Goal: Information Seeking & Learning: Check status

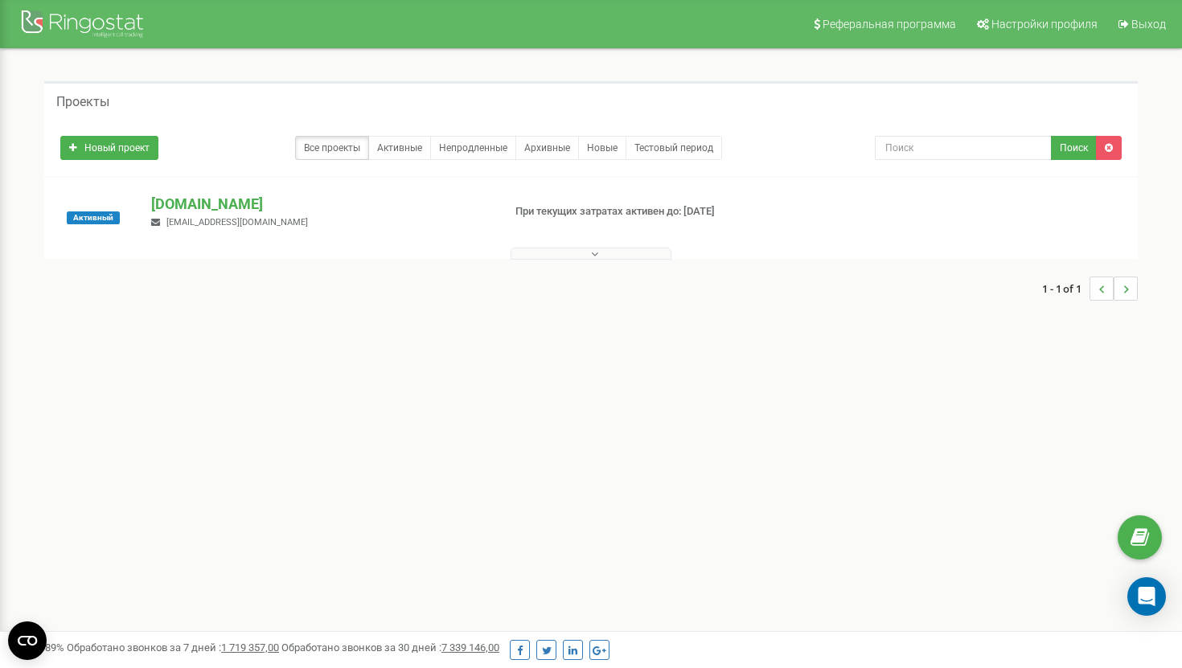
click at [528, 254] on button at bounding box center [591, 254] width 161 height 12
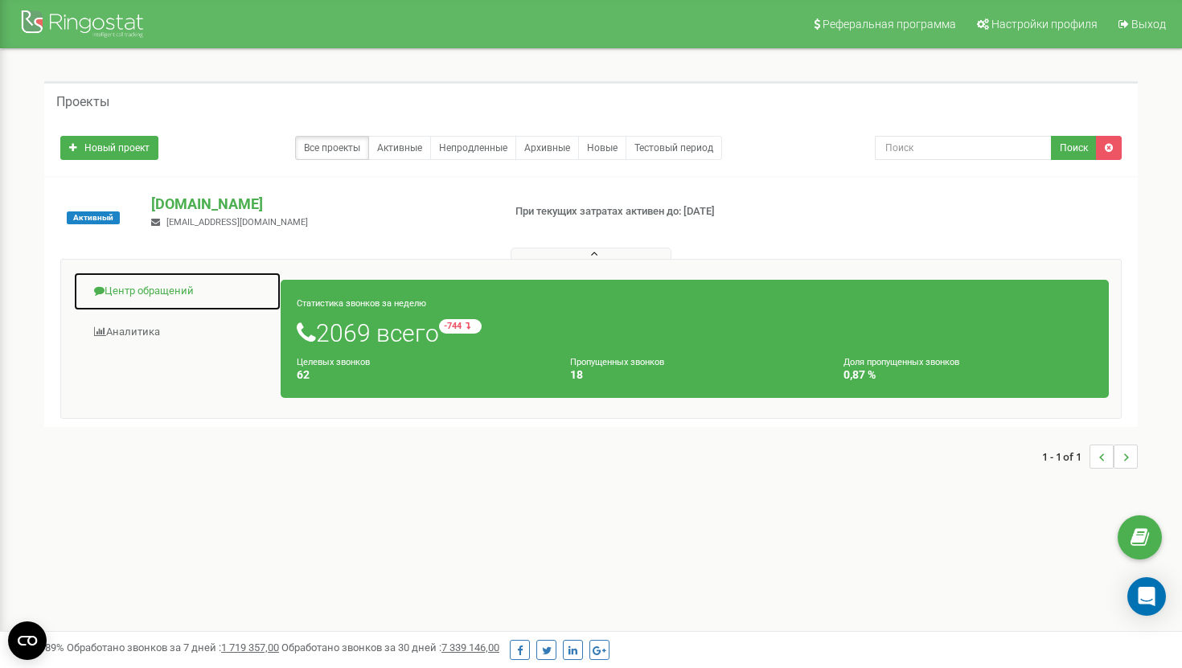
click at [153, 280] on link "Центр обращений" at bounding box center [177, 291] width 208 height 39
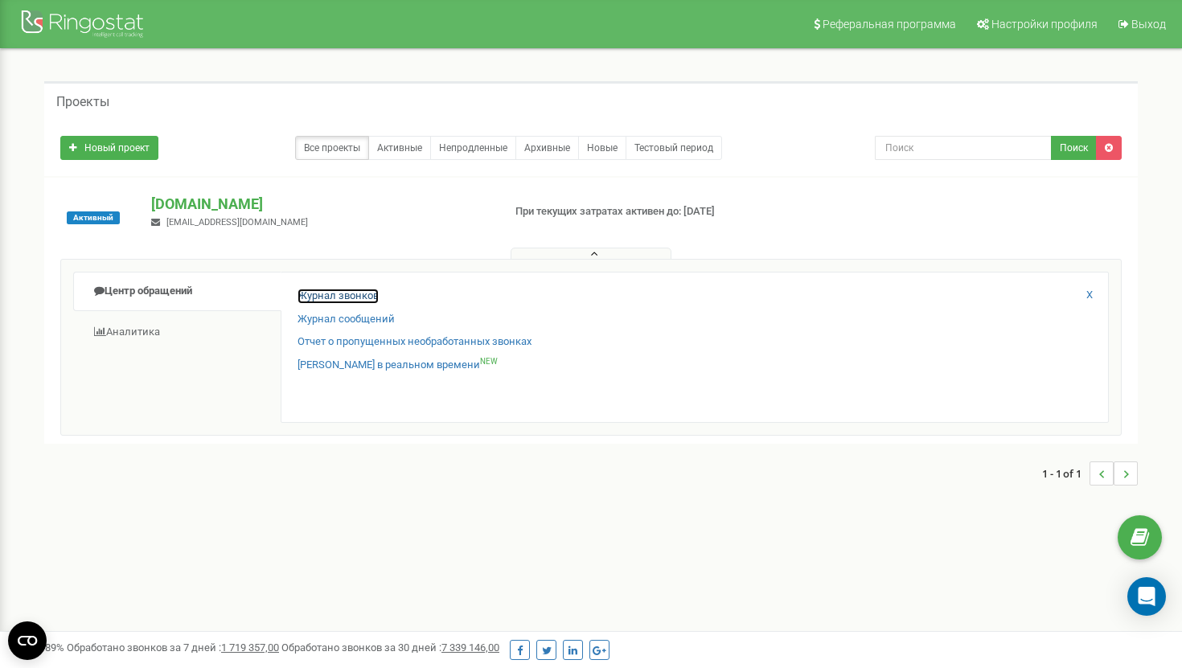
click at [355, 299] on link "Журнал звонков" at bounding box center [338, 296] width 81 height 15
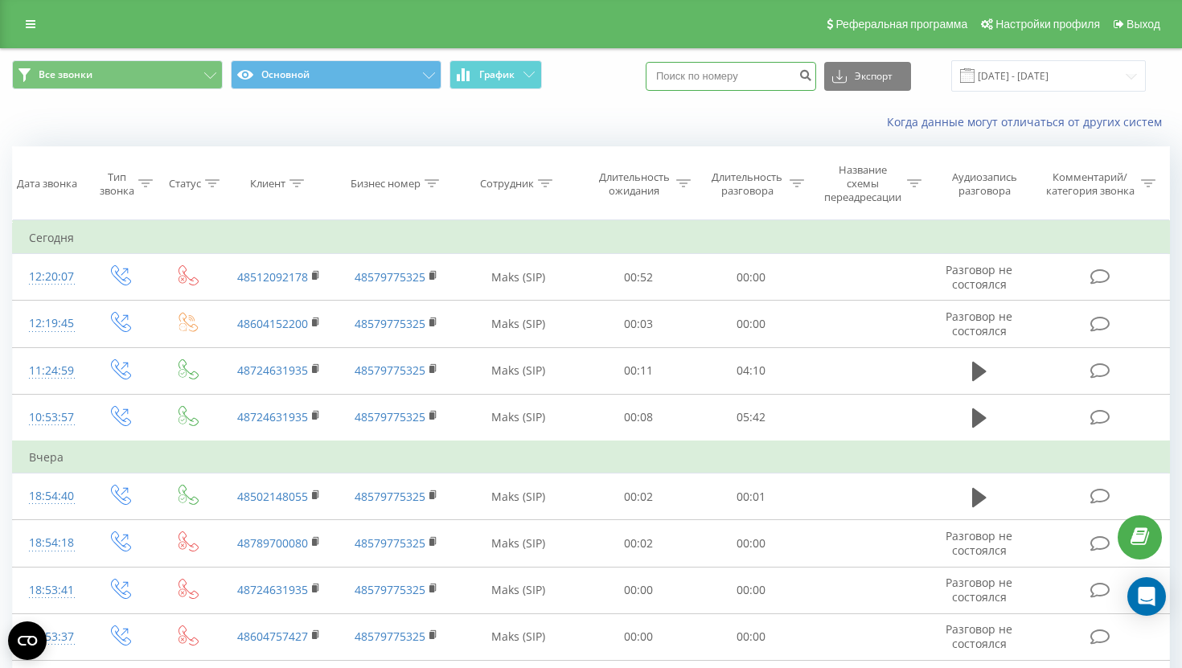
click at [760, 85] on input at bounding box center [731, 76] width 171 height 29
paste input "+48 883 448 961"
click at [705, 73] on input "+48 883 448 961" at bounding box center [731, 76] width 171 height 29
type input "48 883 448 961"
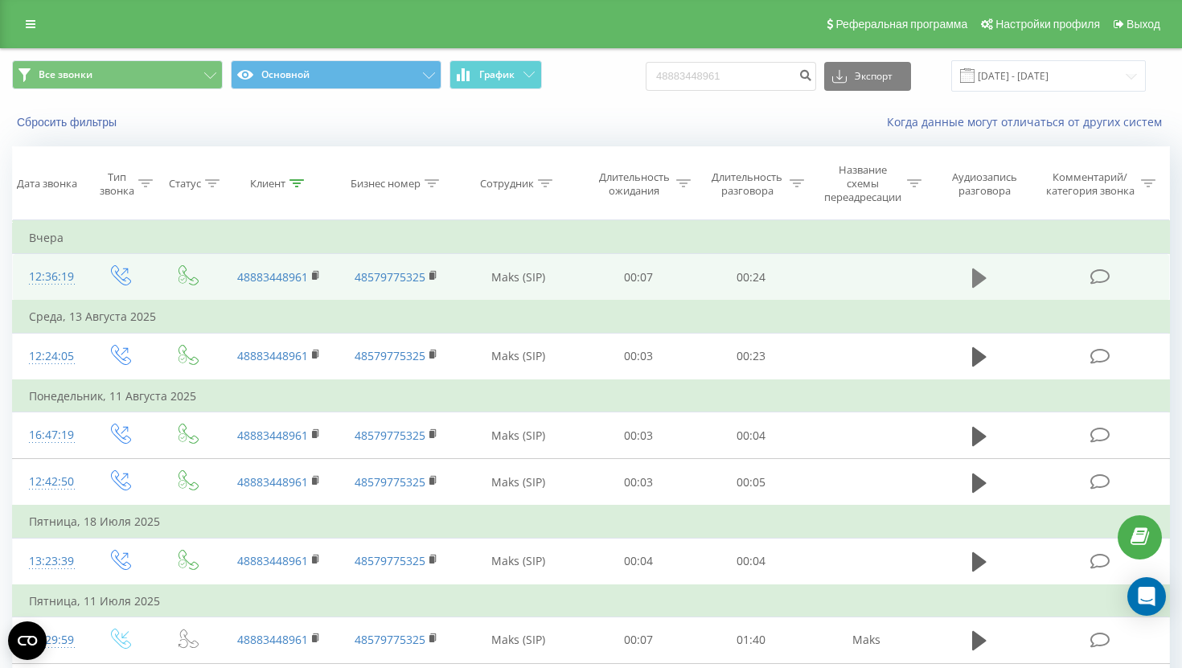
click at [981, 281] on icon at bounding box center [979, 278] width 14 height 19
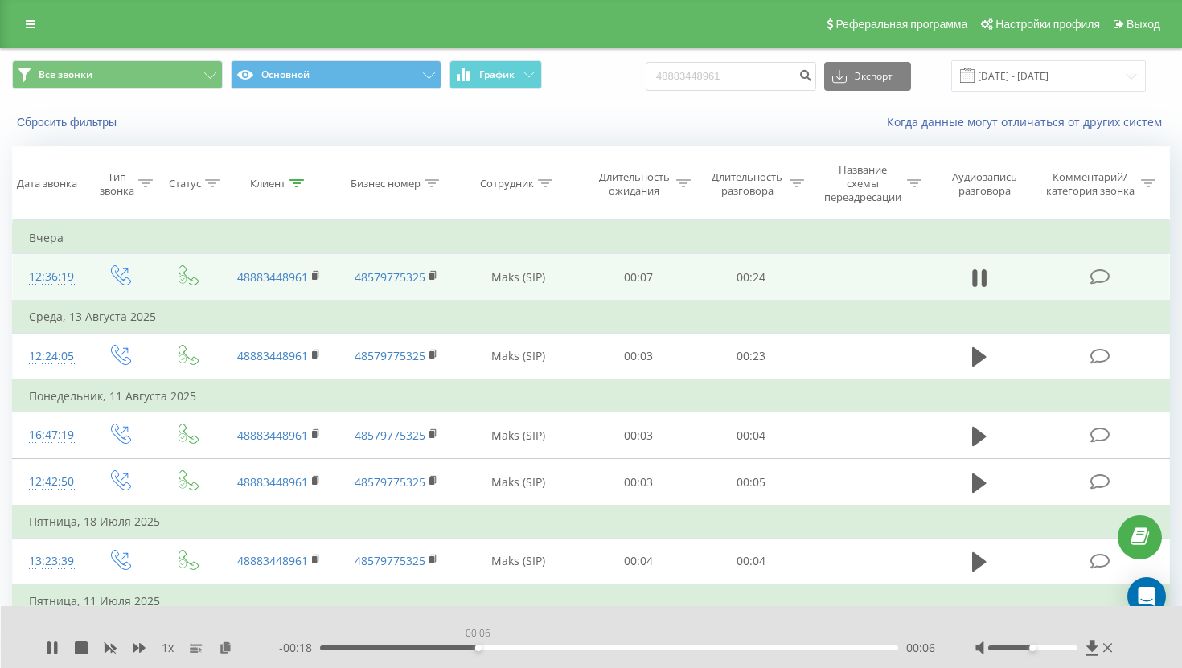
click at [478, 649] on div "00:06" at bounding box center [609, 648] width 578 height 5
click at [649, 647] on div "00:08" at bounding box center [609, 648] width 578 height 5
click at [844, 647] on div "00:19" at bounding box center [609, 648] width 578 height 5
click at [51, 647] on icon at bounding box center [52, 648] width 13 height 13
click at [29, 37] on div "Реферальная программа Настройки профиля Выход" at bounding box center [591, 24] width 1182 height 48
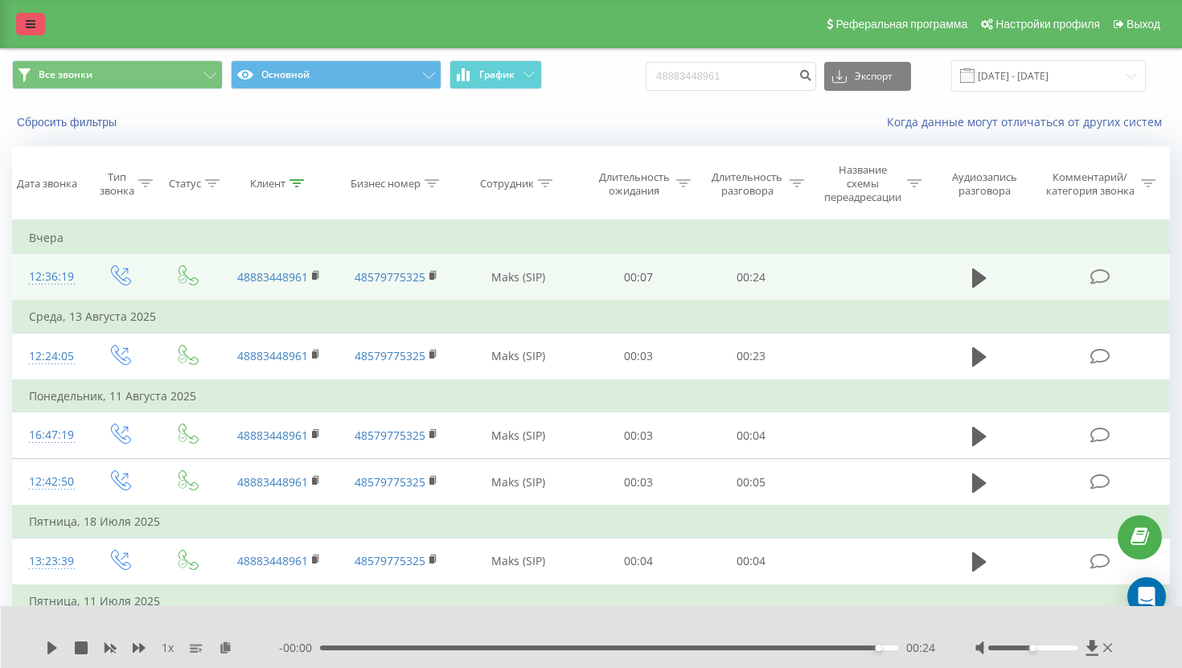
click at [31, 24] on icon at bounding box center [31, 23] width 10 height 11
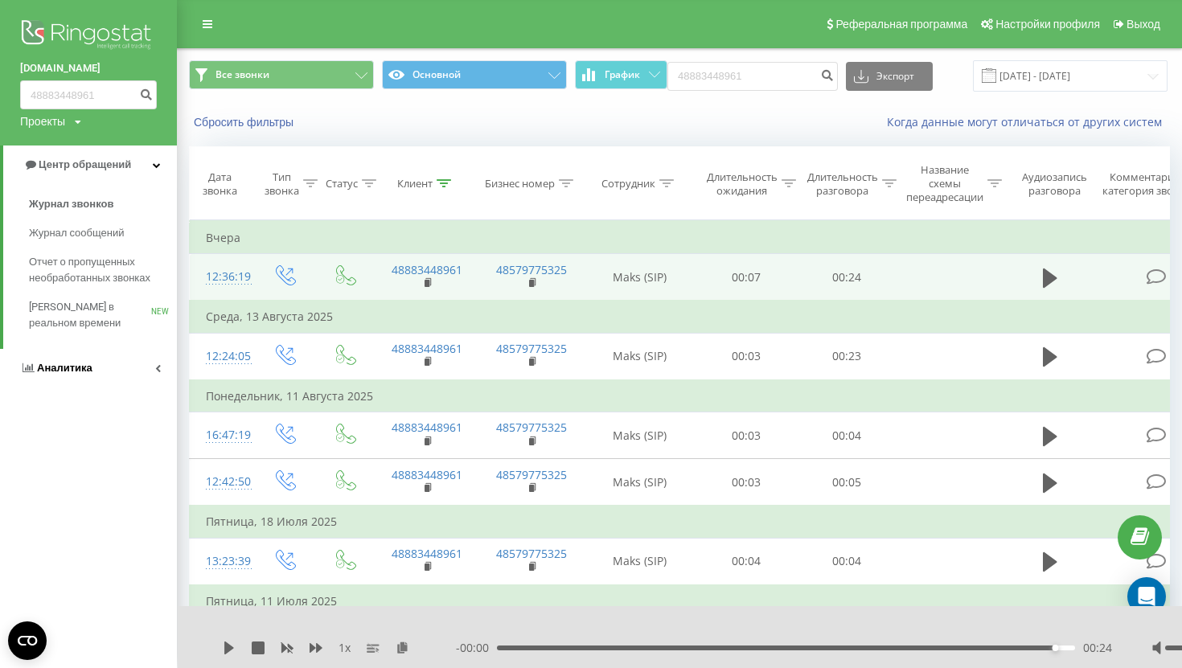
click at [113, 378] on link "Аналитика" at bounding box center [88, 368] width 177 height 39
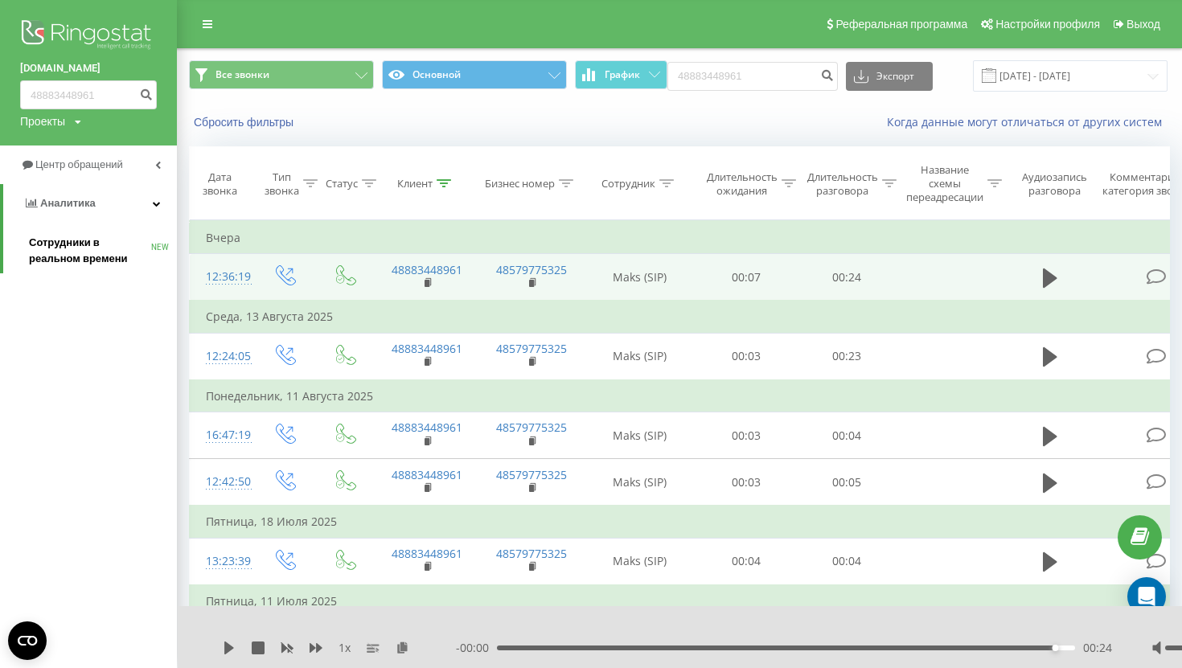
click at [95, 235] on span "Сотрудники в реальном времени" at bounding box center [90, 251] width 122 height 32
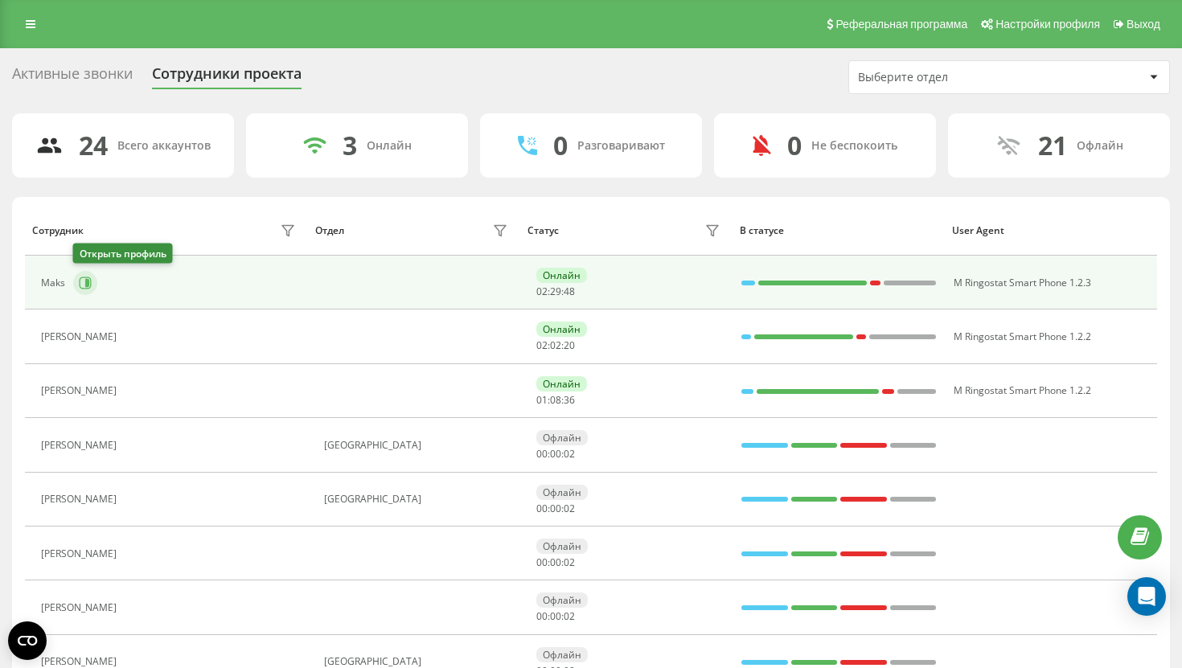
click at [81, 274] on button at bounding box center [85, 283] width 24 height 24
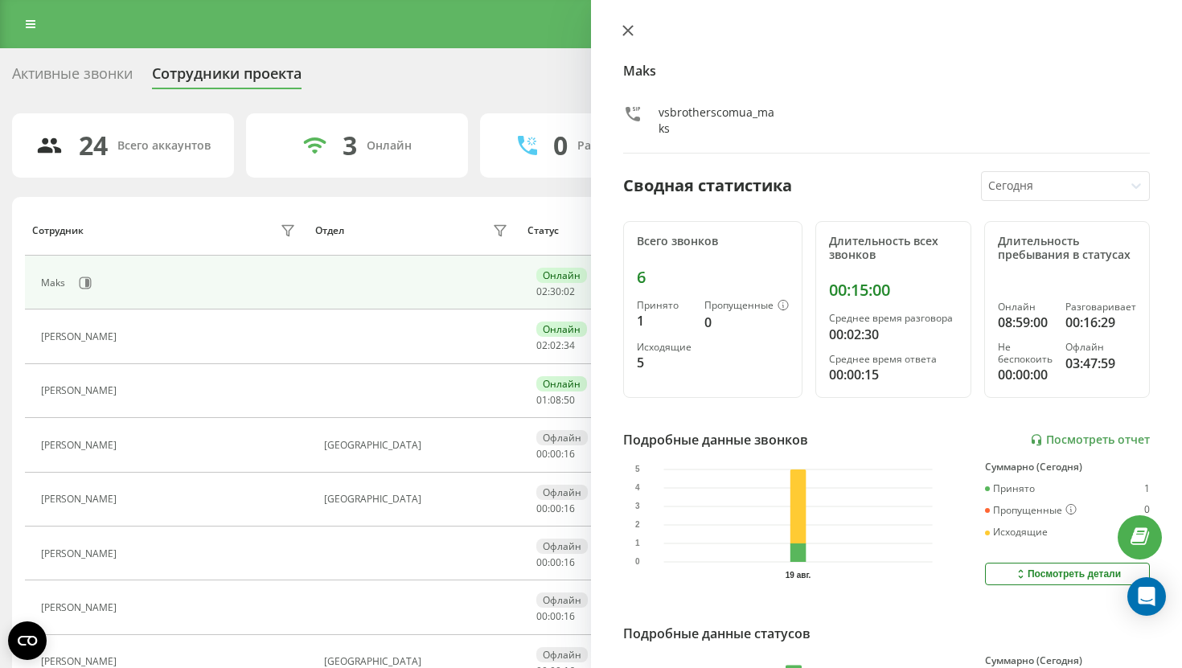
click at [629, 38] on button at bounding box center [628, 31] width 21 height 15
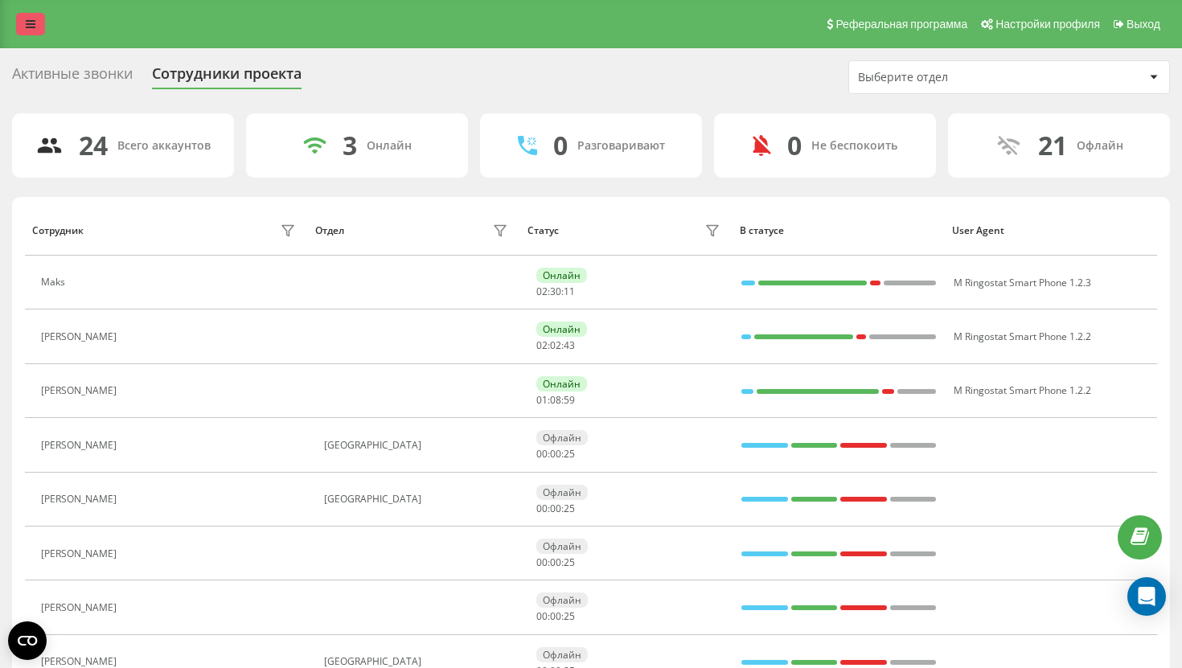
click at [16, 33] on link at bounding box center [30, 24] width 29 height 23
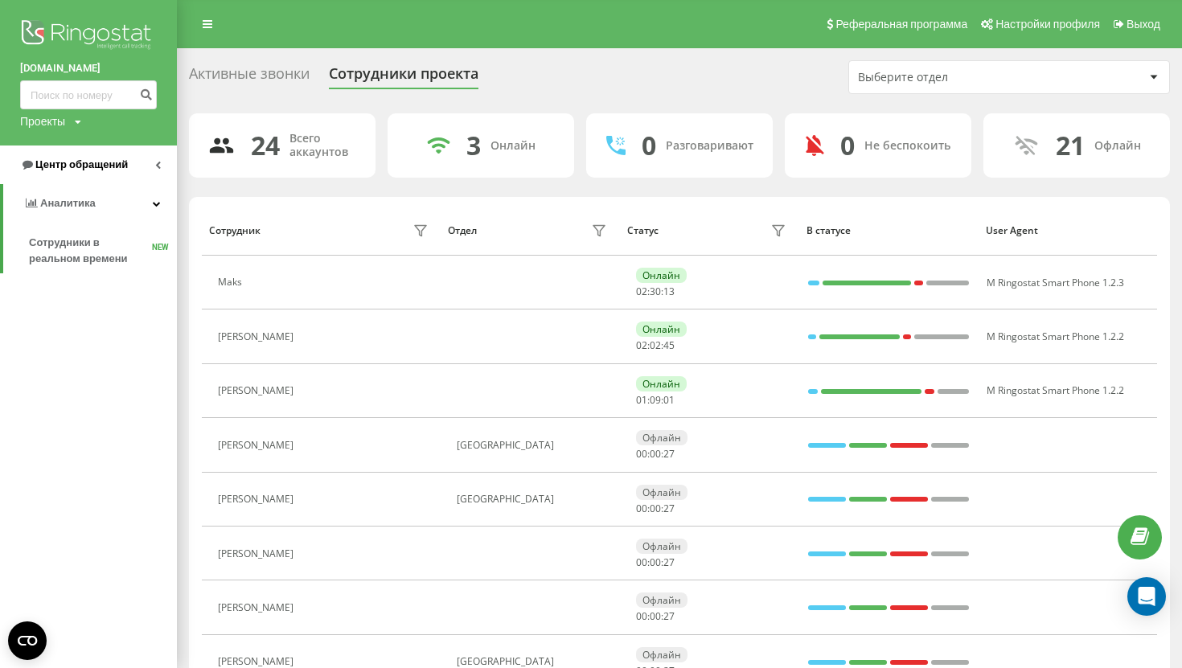
click at [106, 168] on span "Центр обращений" at bounding box center [81, 164] width 92 height 12
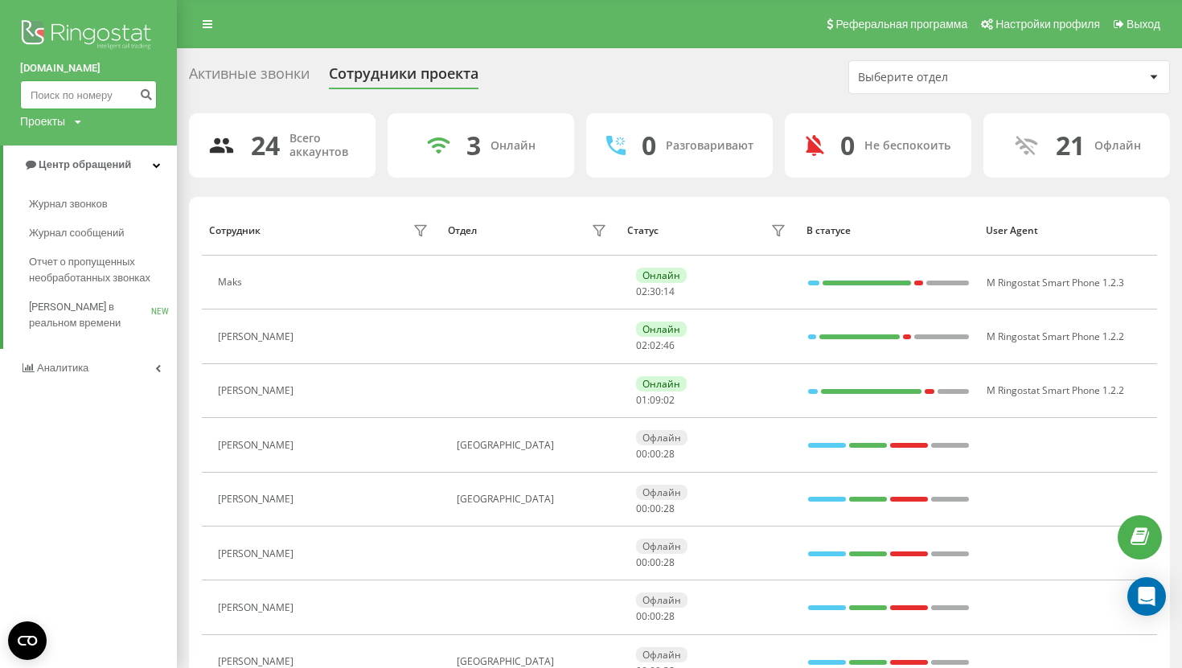
click at [98, 98] on input at bounding box center [88, 94] width 137 height 29
paste input "[PHONE_NUMBER]"
type input "48 663 923 254"
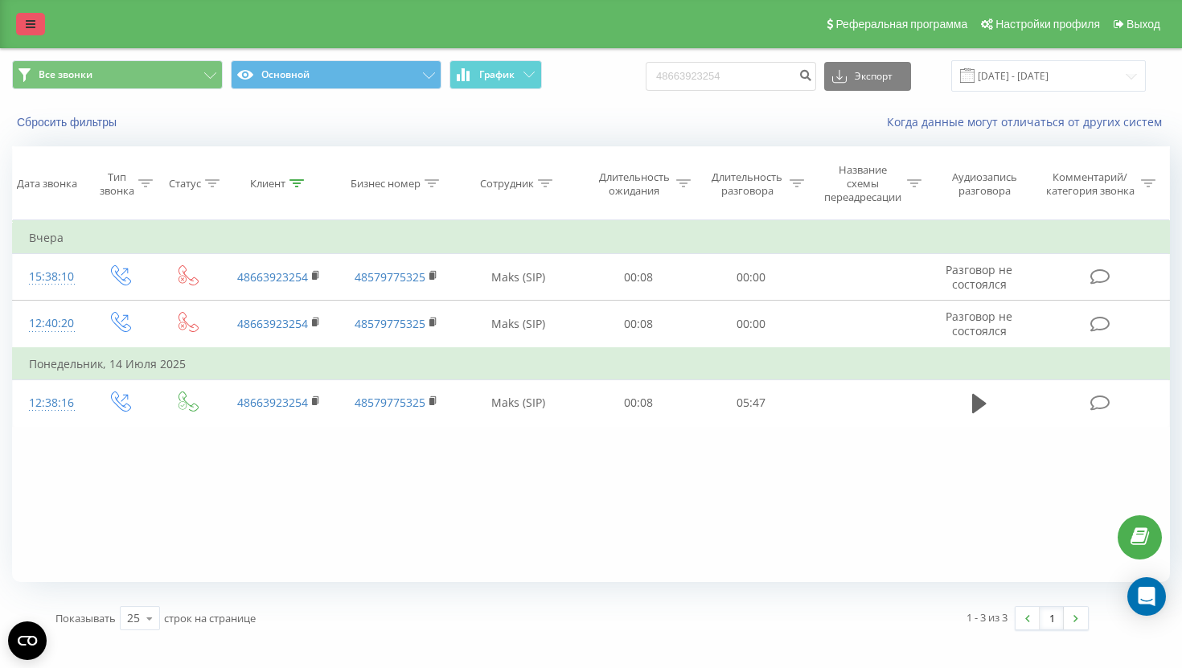
click at [29, 31] on link at bounding box center [30, 24] width 29 height 23
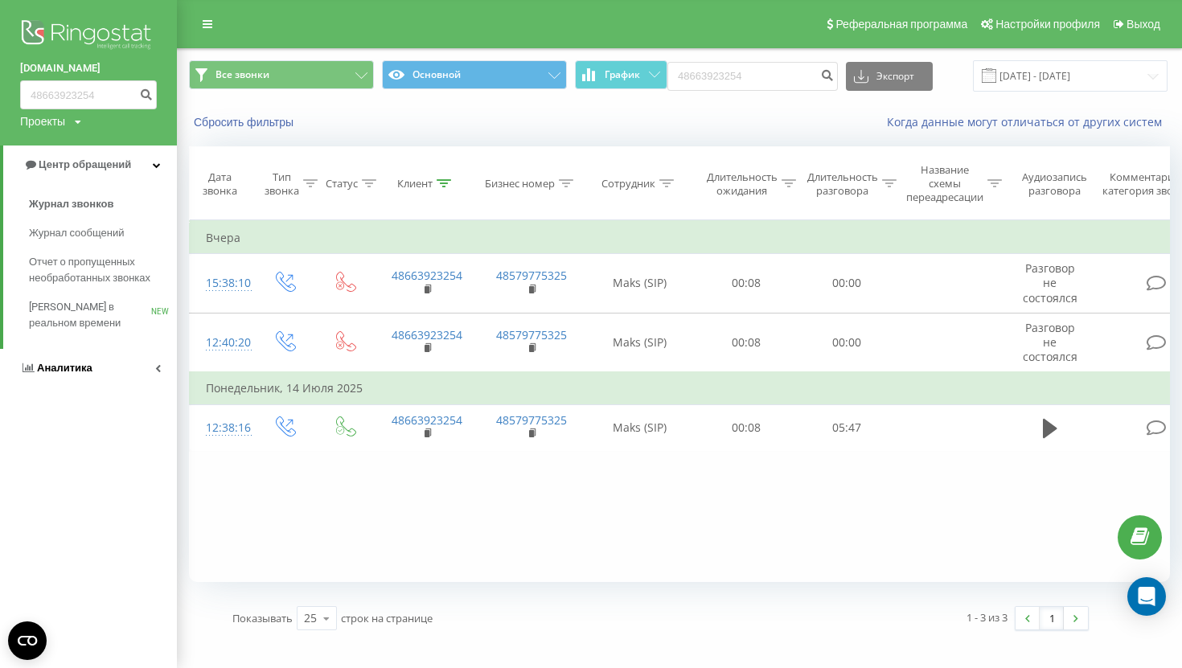
click at [103, 366] on link "Аналитика" at bounding box center [88, 368] width 177 height 39
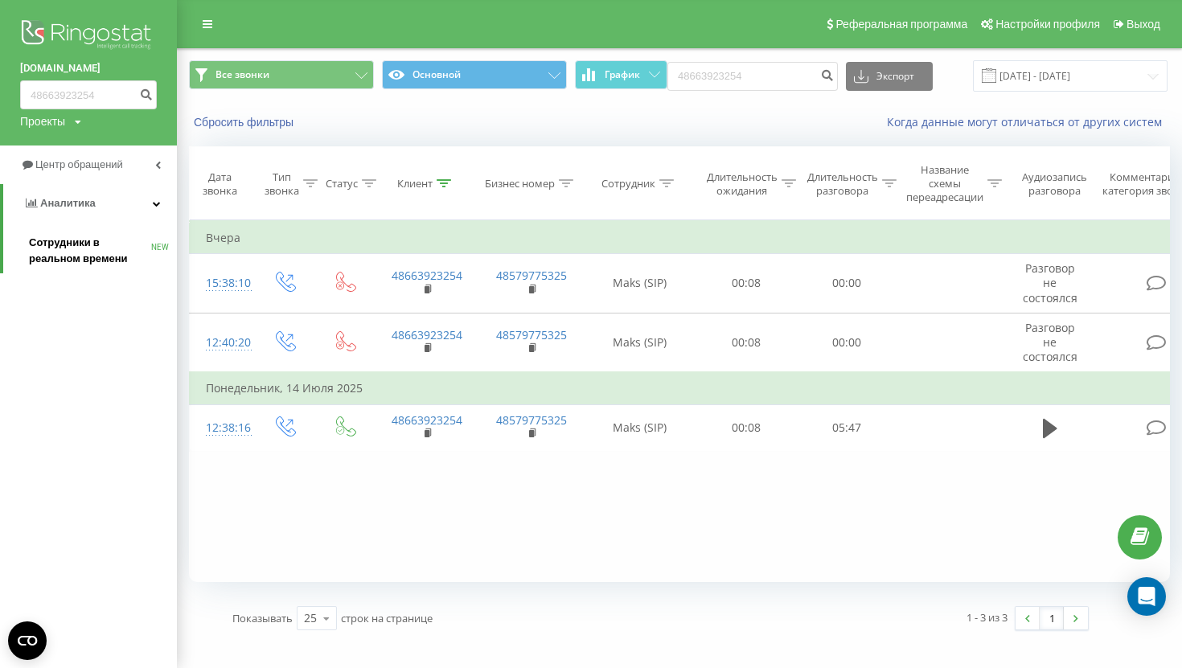
click at [60, 243] on span "Сотрудники в реальном времени" at bounding box center [90, 251] width 122 height 32
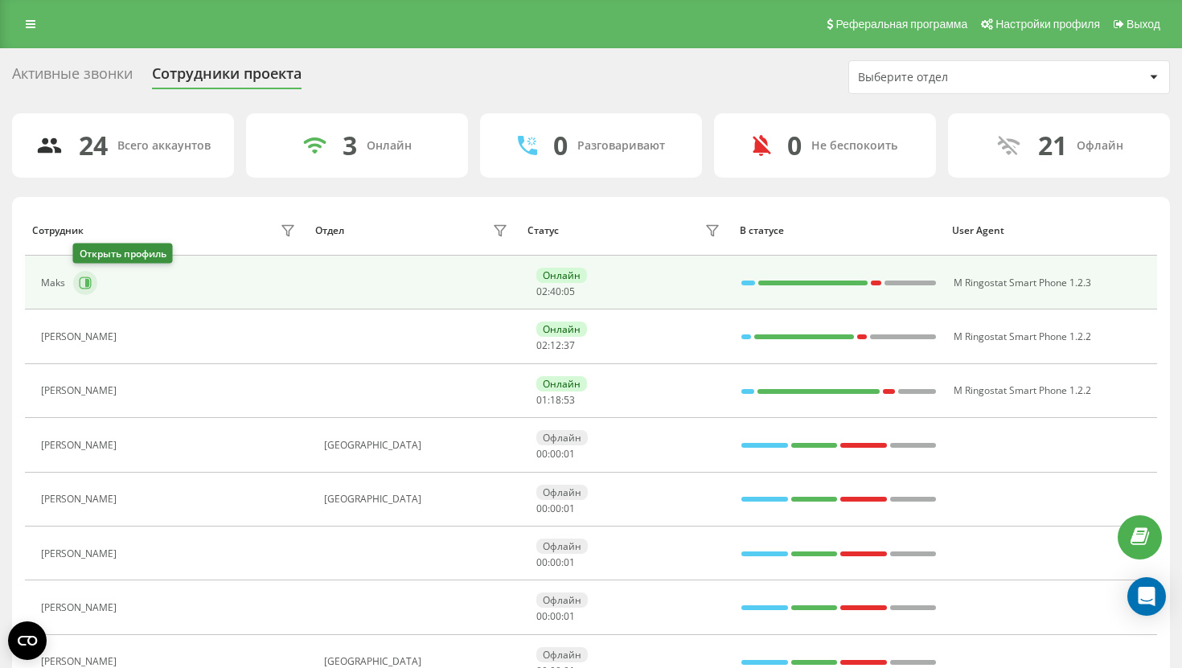
click at [77, 279] on button at bounding box center [85, 283] width 24 height 24
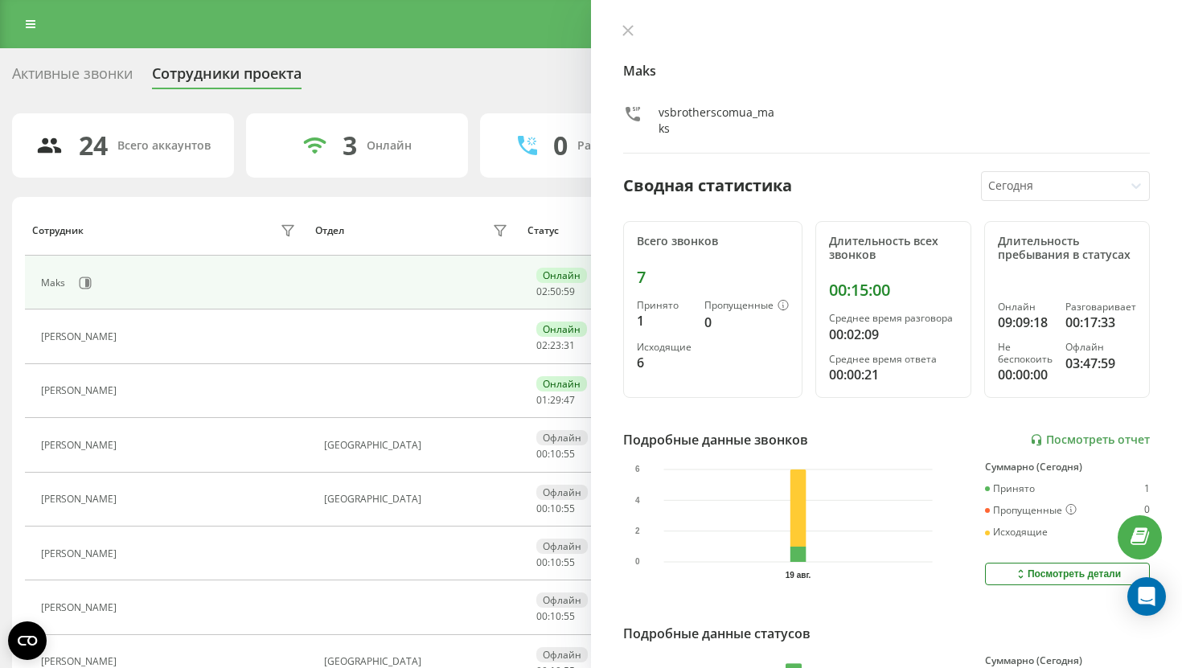
click at [624, 18] on div "Maks vsbrotherscomua_maks Сводная статистика Сегодня Всего звонков 7 Принято 1 …" at bounding box center [886, 334] width 591 height 668
click at [626, 30] on icon at bounding box center [628, 31] width 10 height 10
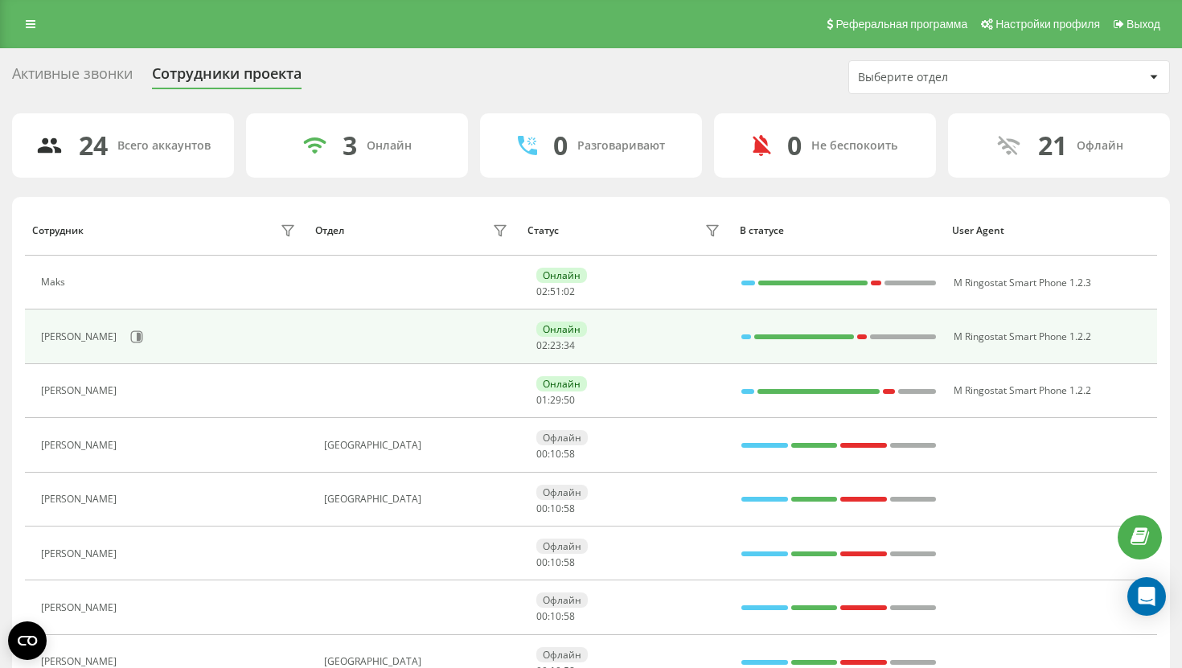
click at [132, 351] on td "[PERSON_NAME]" at bounding box center [166, 337] width 283 height 54
click at [137, 338] on icon at bounding box center [139, 337] width 4 height 8
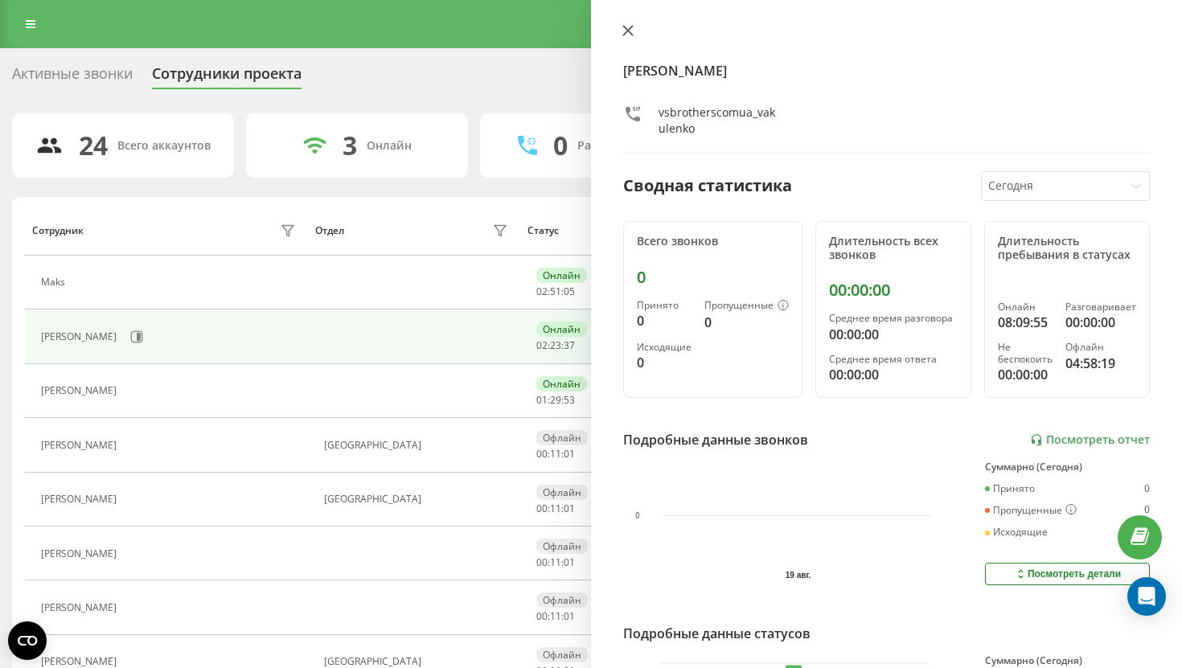
click at [633, 31] on icon at bounding box center [627, 30] width 11 height 11
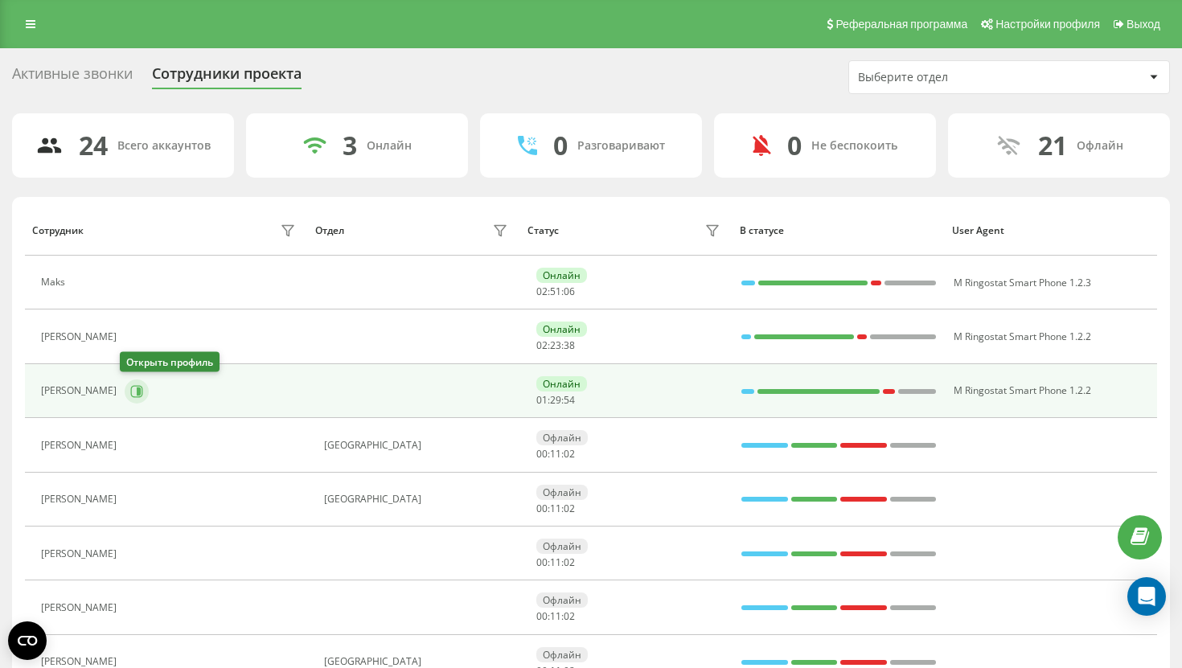
click at [131, 386] on icon at bounding box center [137, 391] width 12 height 12
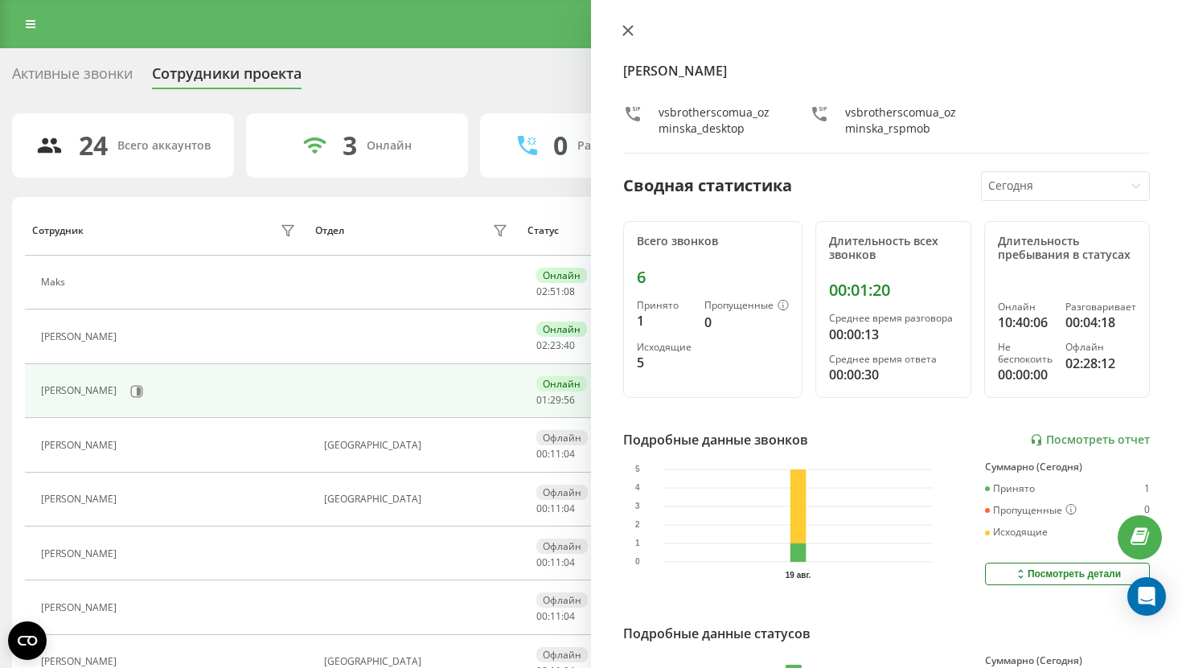
click at [626, 36] on icon at bounding box center [627, 30] width 11 height 11
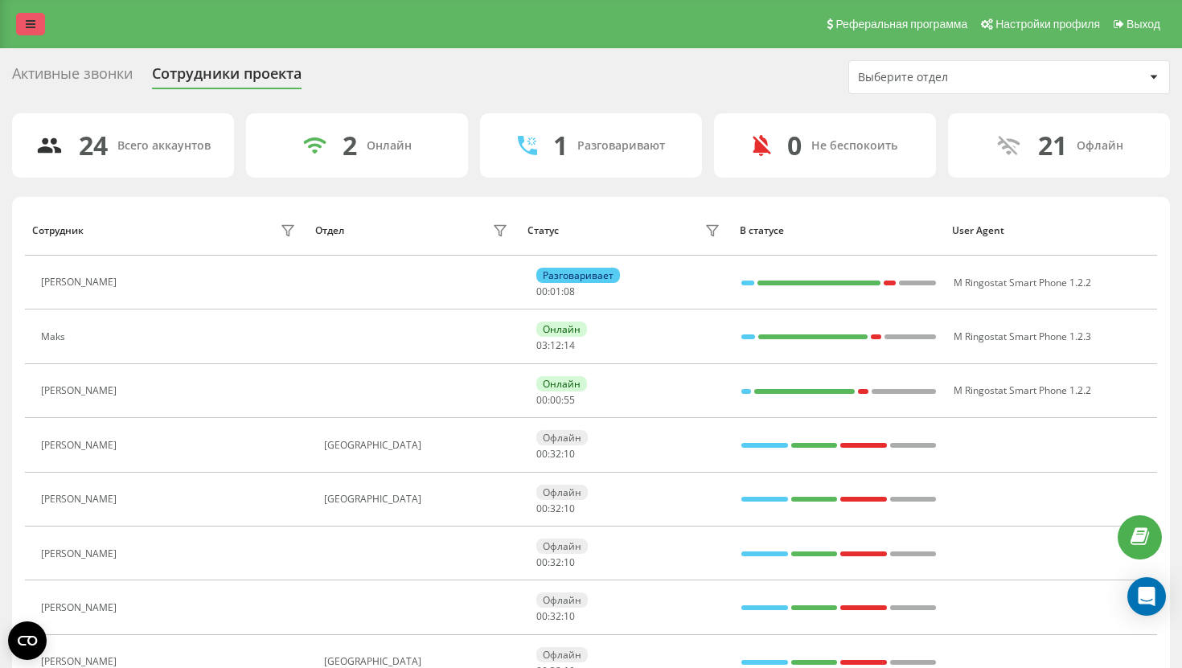
click at [34, 18] on link at bounding box center [30, 24] width 29 height 23
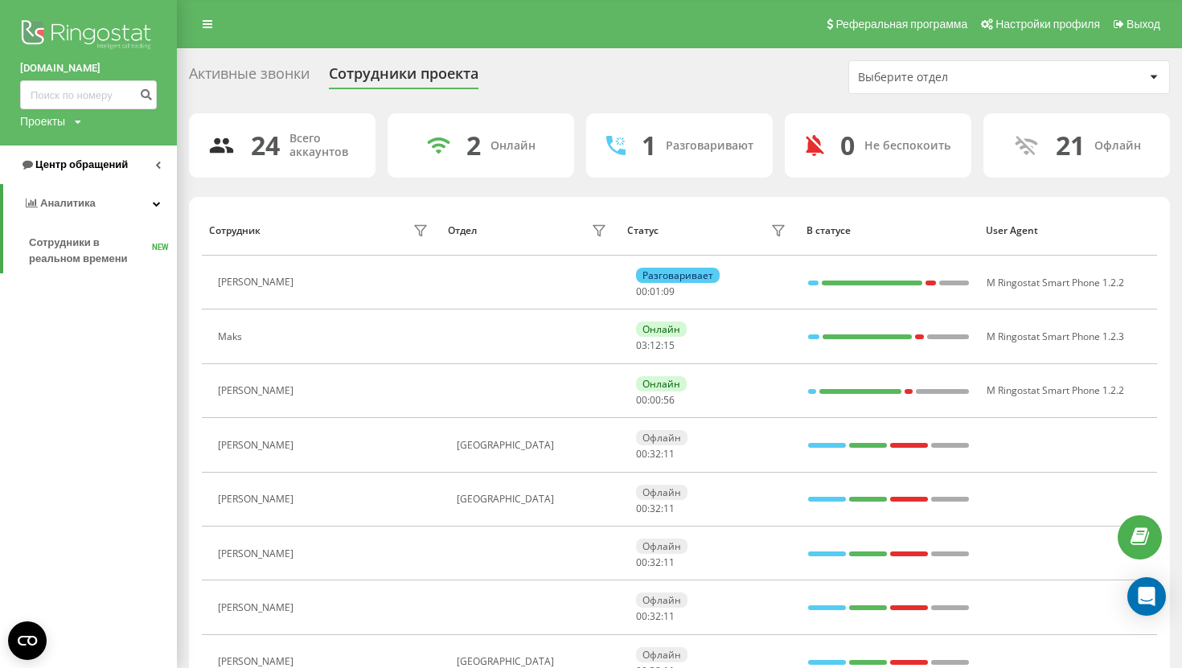
click at [98, 162] on span "Центр обращений" at bounding box center [81, 164] width 92 height 12
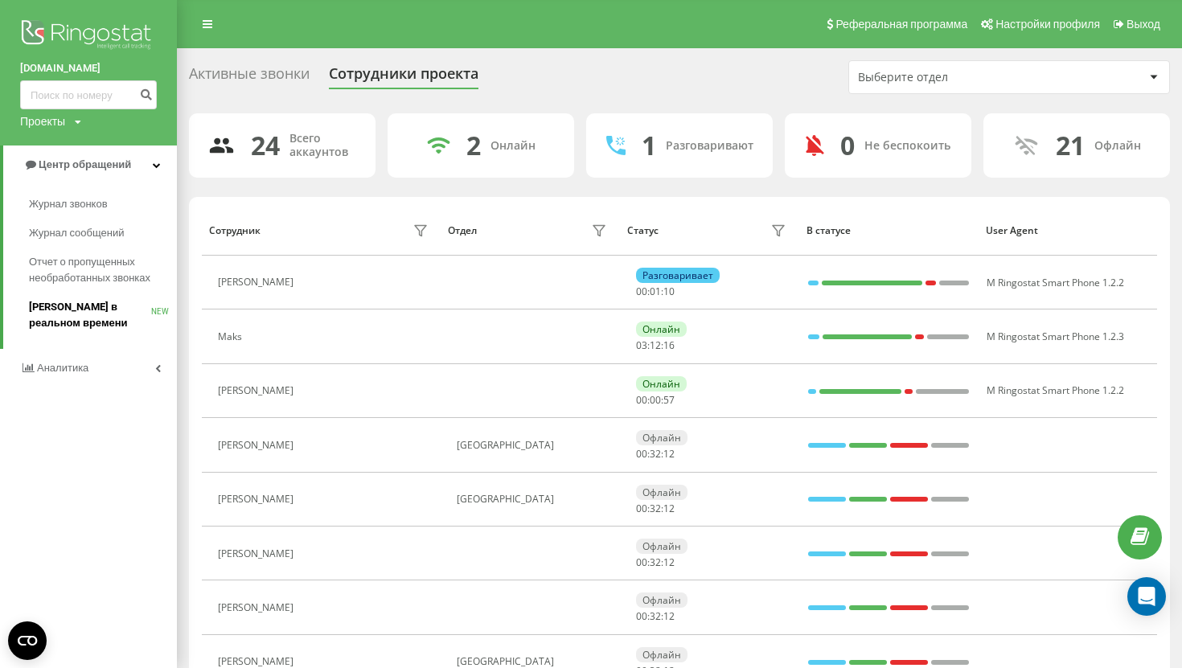
click at [99, 317] on span "Звонки в реальном времени" at bounding box center [90, 315] width 122 height 32
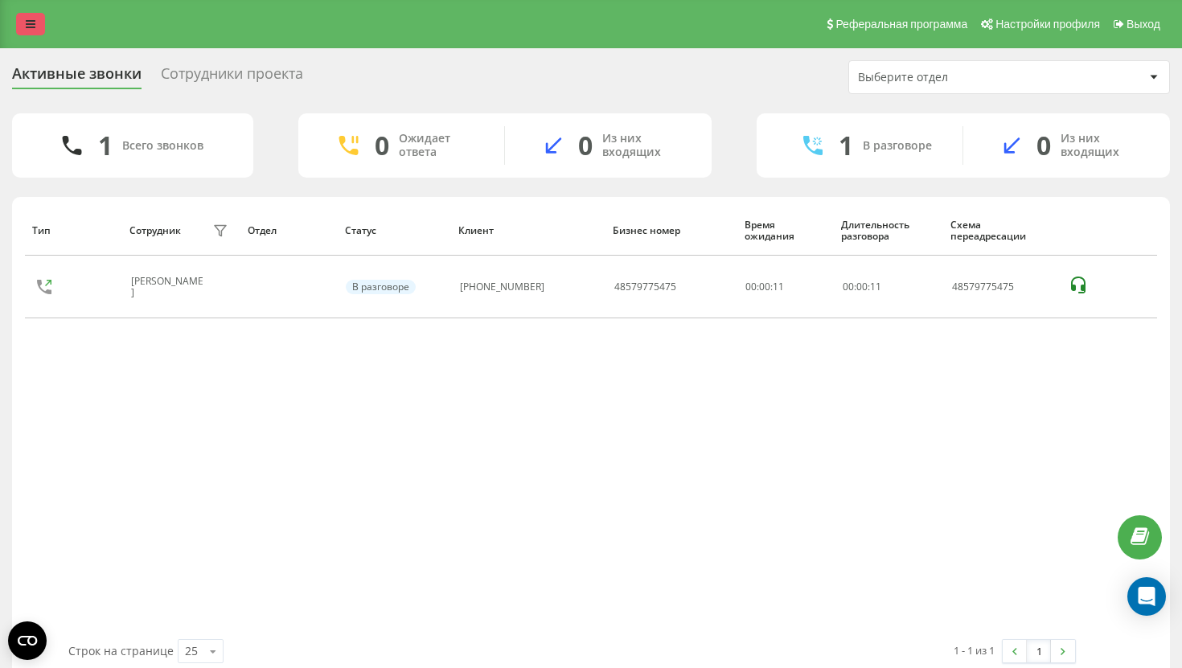
click at [29, 23] on icon at bounding box center [31, 23] width 10 height 11
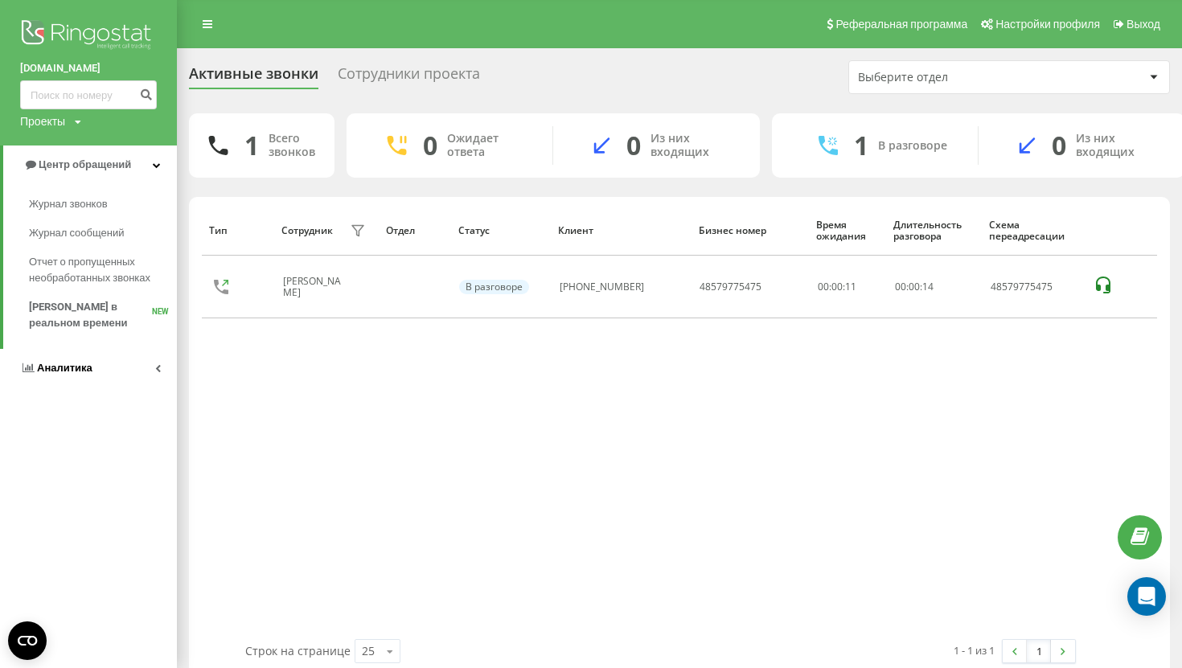
click at [88, 379] on link "Аналитика" at bounding box center [88, 368] width 177 height 39
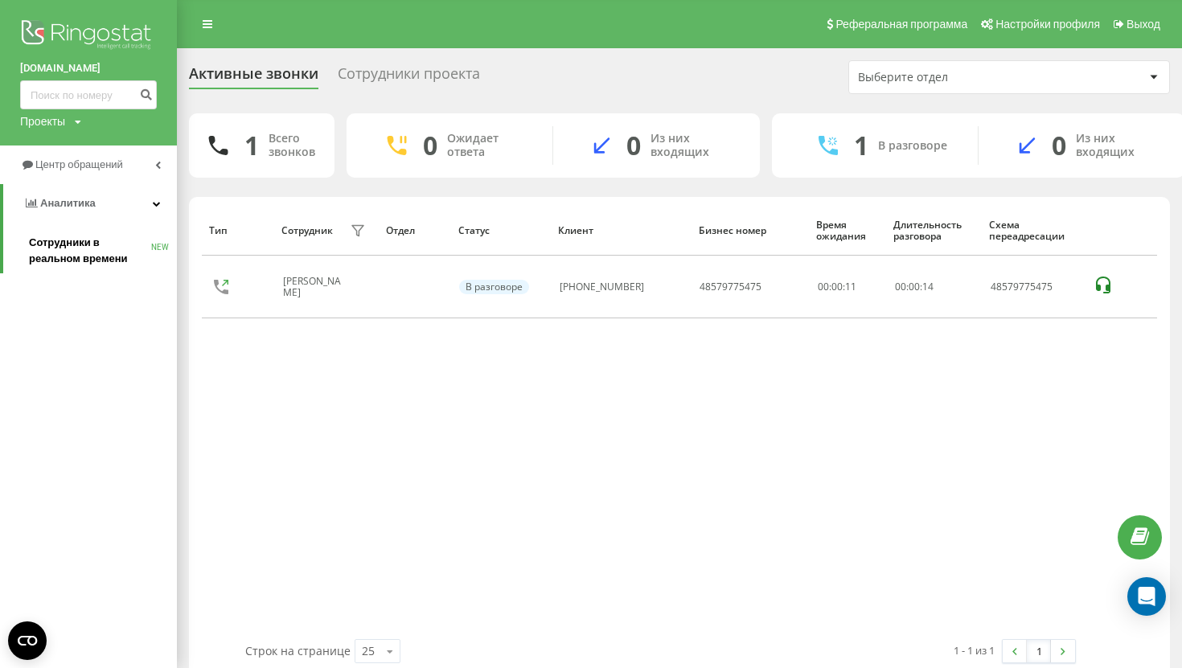
click at [103, 256] on span "Сотрудники в реальном времени" at bounding box center [90, 251] width 122 height 32
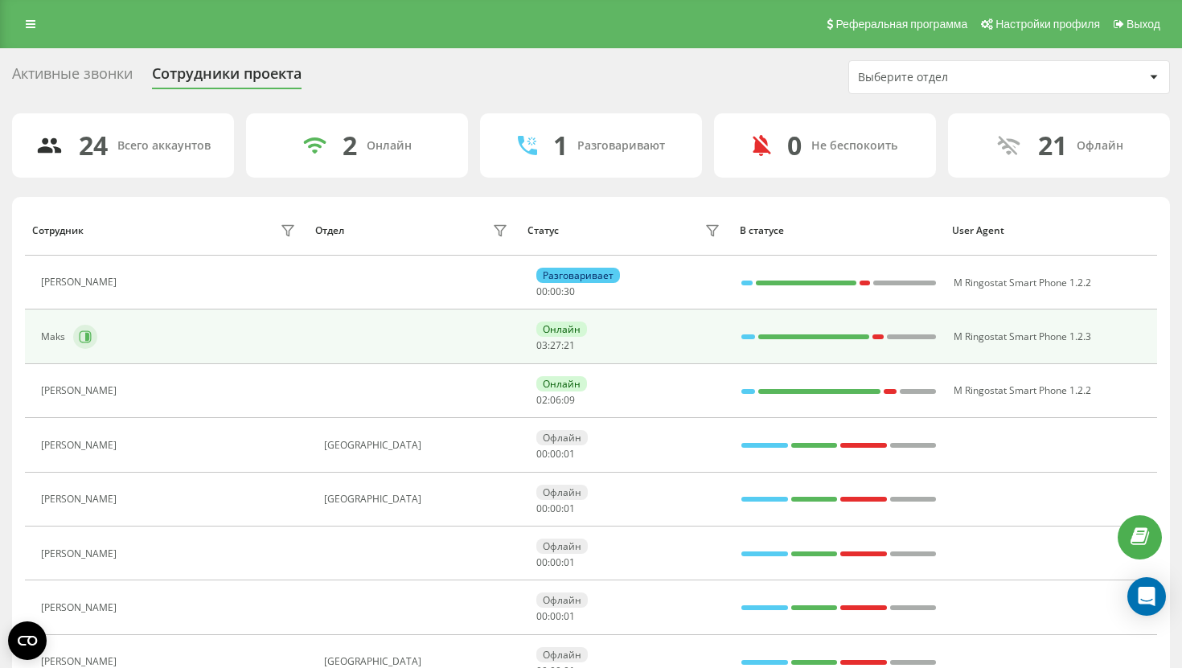
click at [91, 339] on icon at bounding box center [85, 337] width 13 height 13
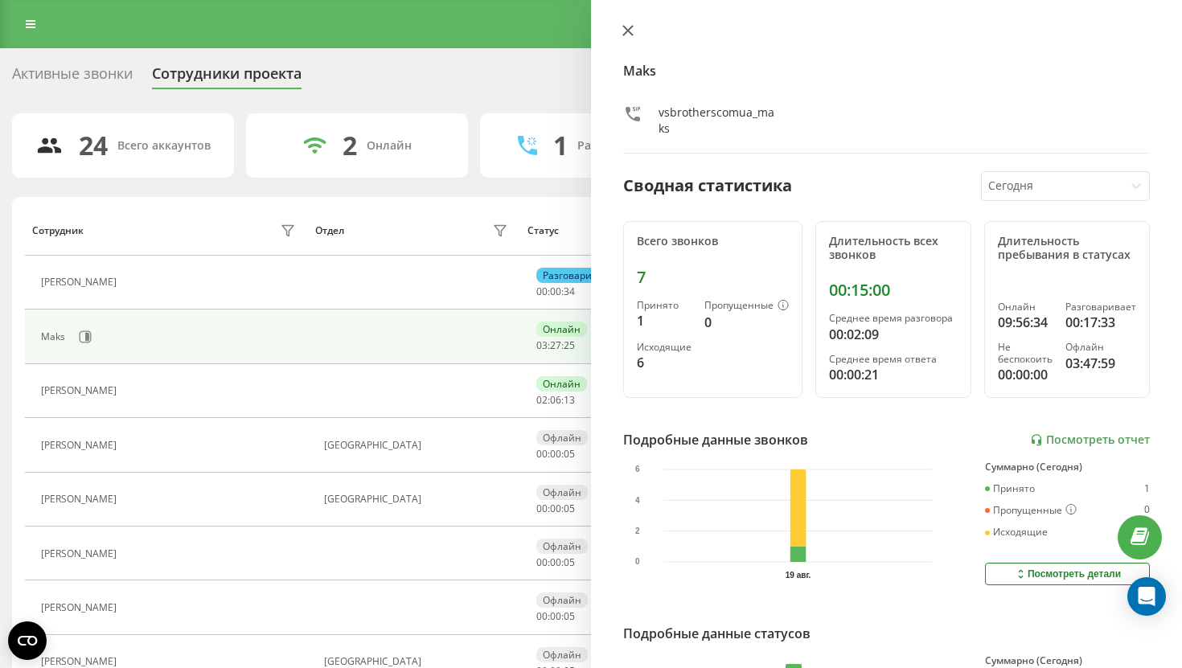
click at [624, 32] on icon at bounding box center [627, 30] width 11 height 11
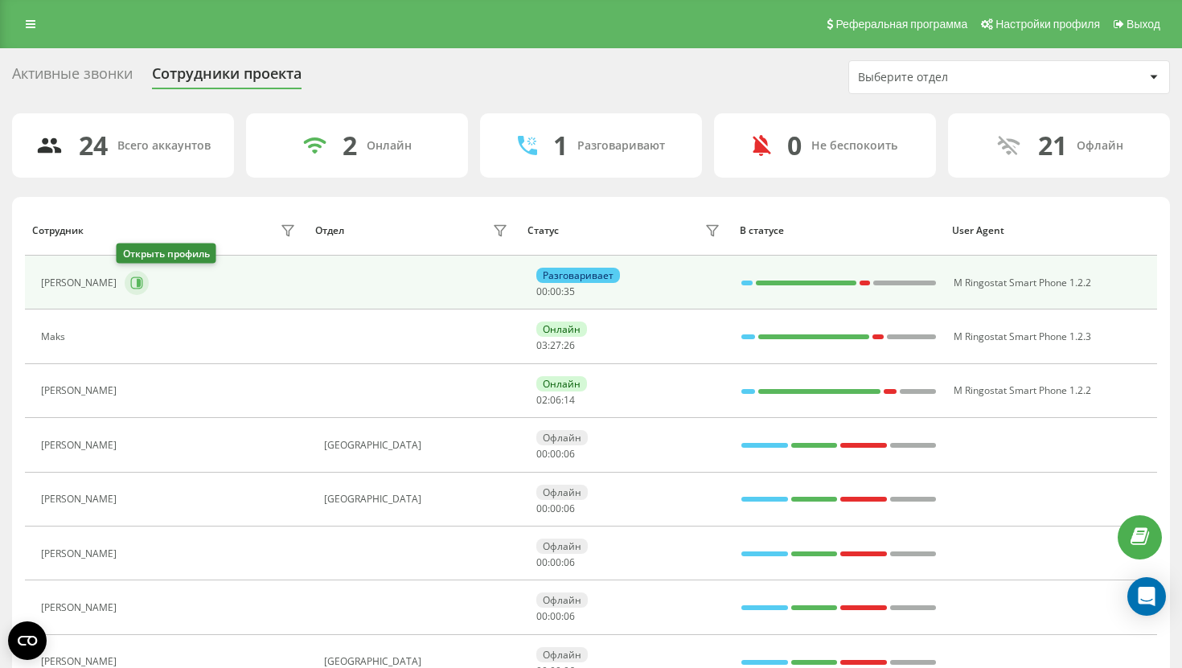
click at [130, 281] on icon at bounding box center [136, 283] width 13 height 13
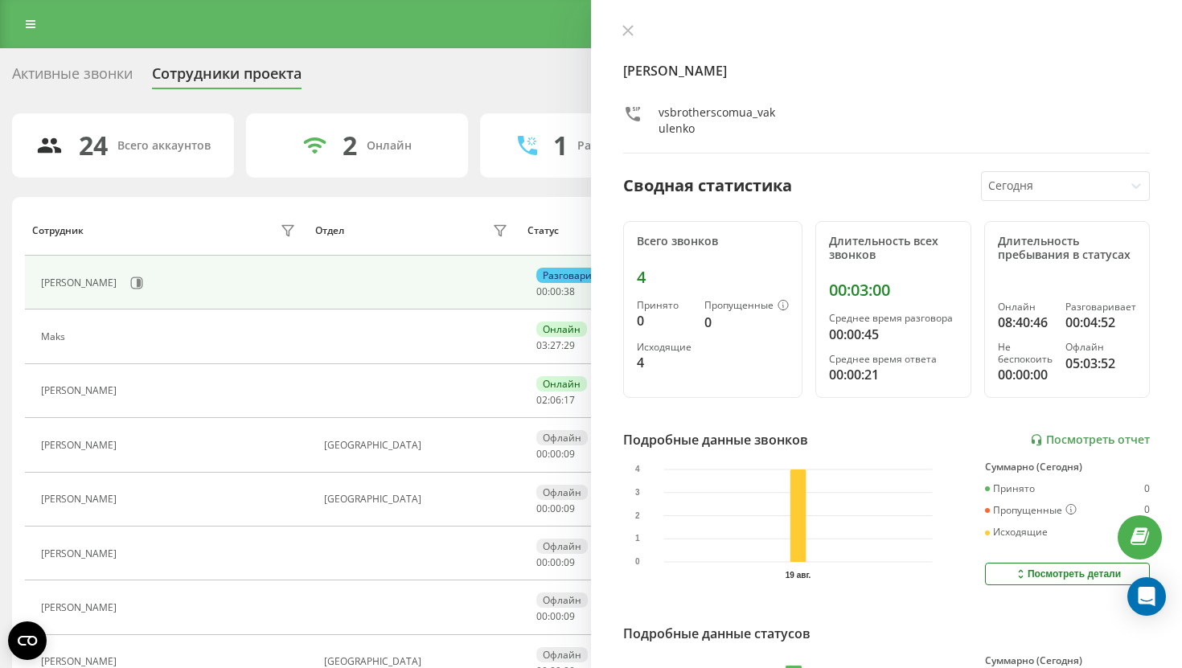
click at [634, 43] on div "[PERSON_NAME] vsbrotherscomua_vakulenko" at bounding box center [886, 88] width 527 height 129
click at [629, 37] on button at bounding box center [628, 31] width 21 height 15
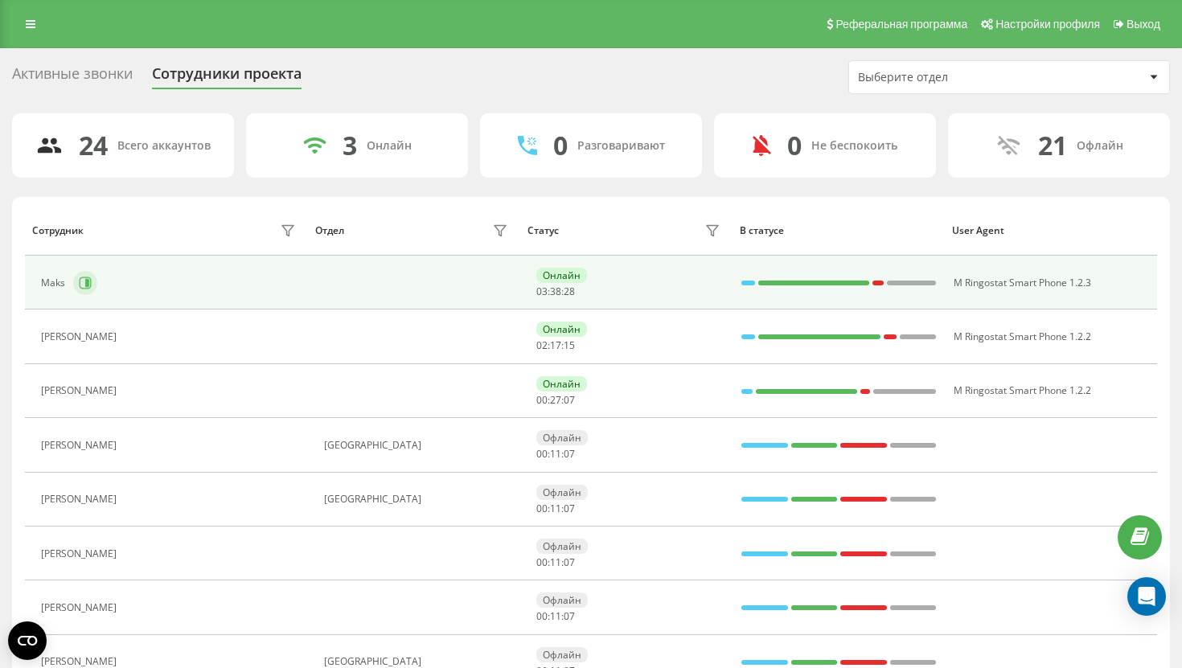
click at [92, 277] on button at bounding box center [85, 283] width 24 height 24
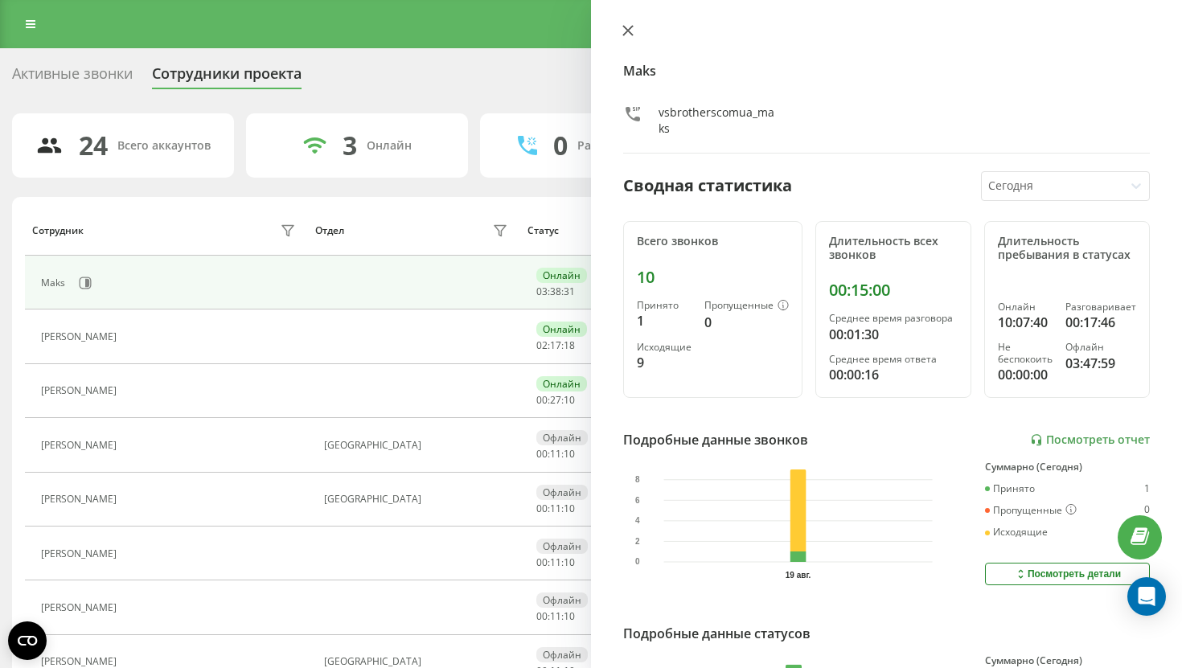
click at [629, 27] on icon at bounding box center [627, 30] width 11 height 11
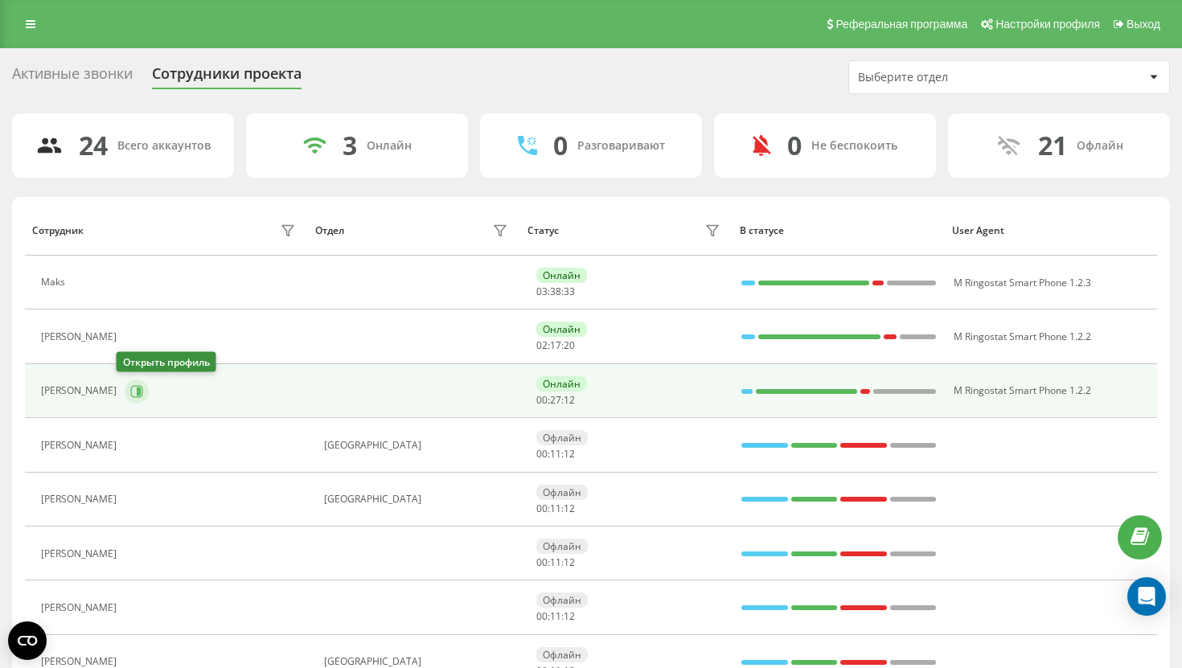
click at [137, 392] on icon at bounding box center [139, 391] width 4 height 8
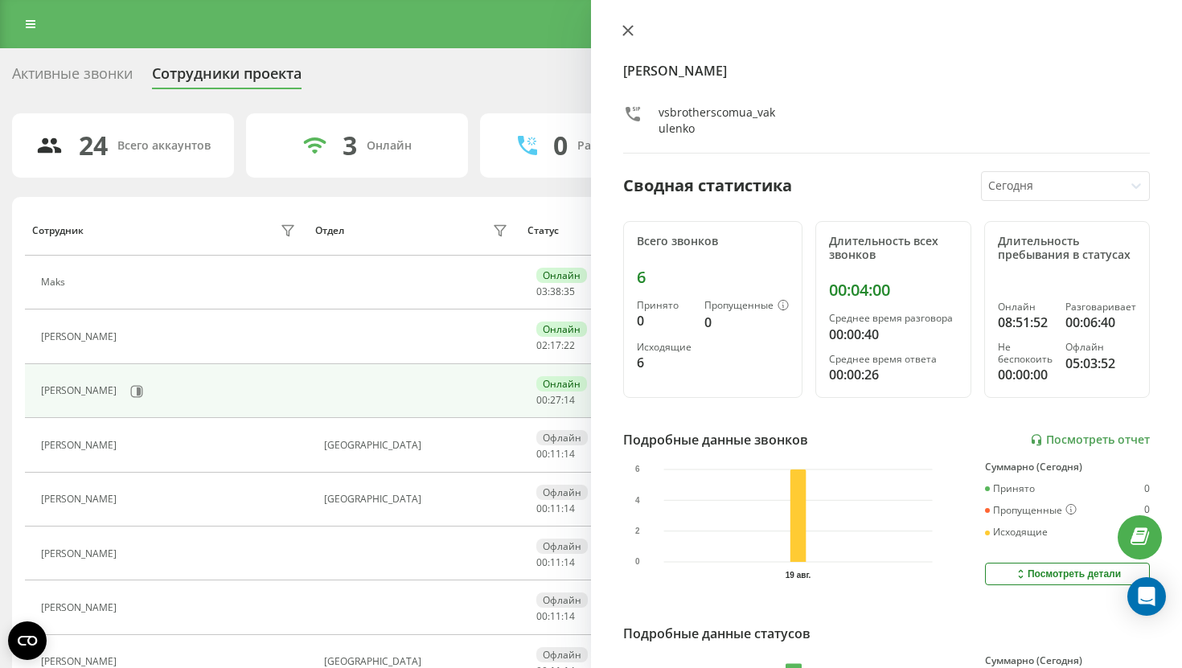
click at [630, 27] on icon at bounding box center [627, 30] width 11 height 11
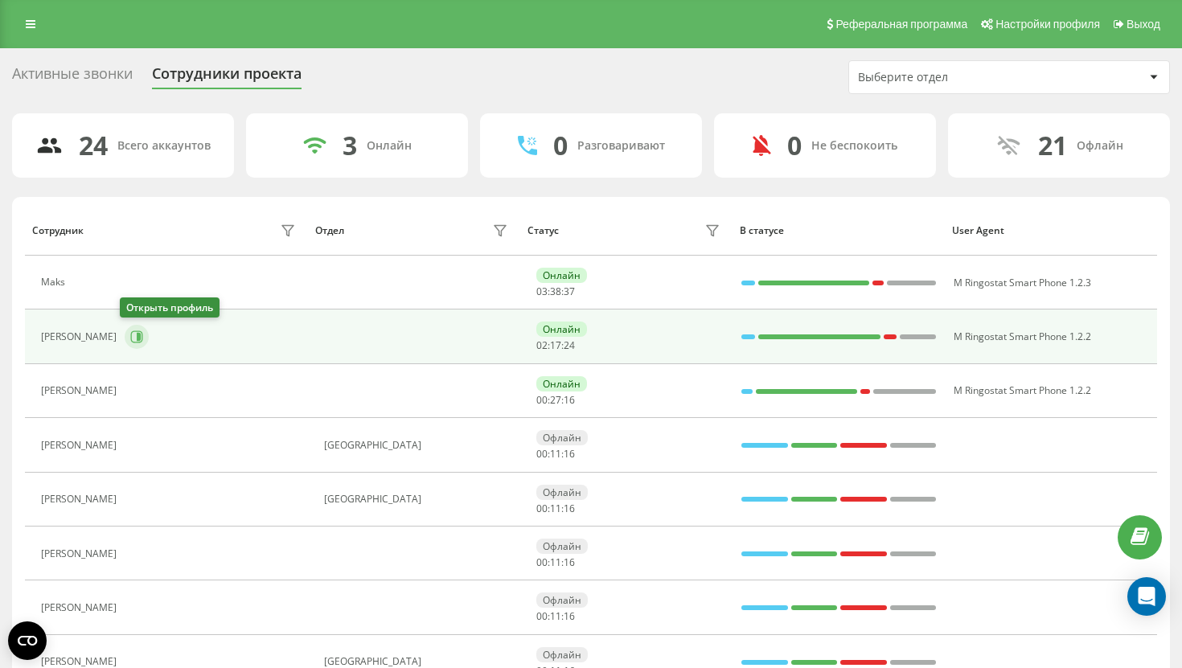
click at [137, 335] on icon at bounding box center [139, 337] width 4 height 8
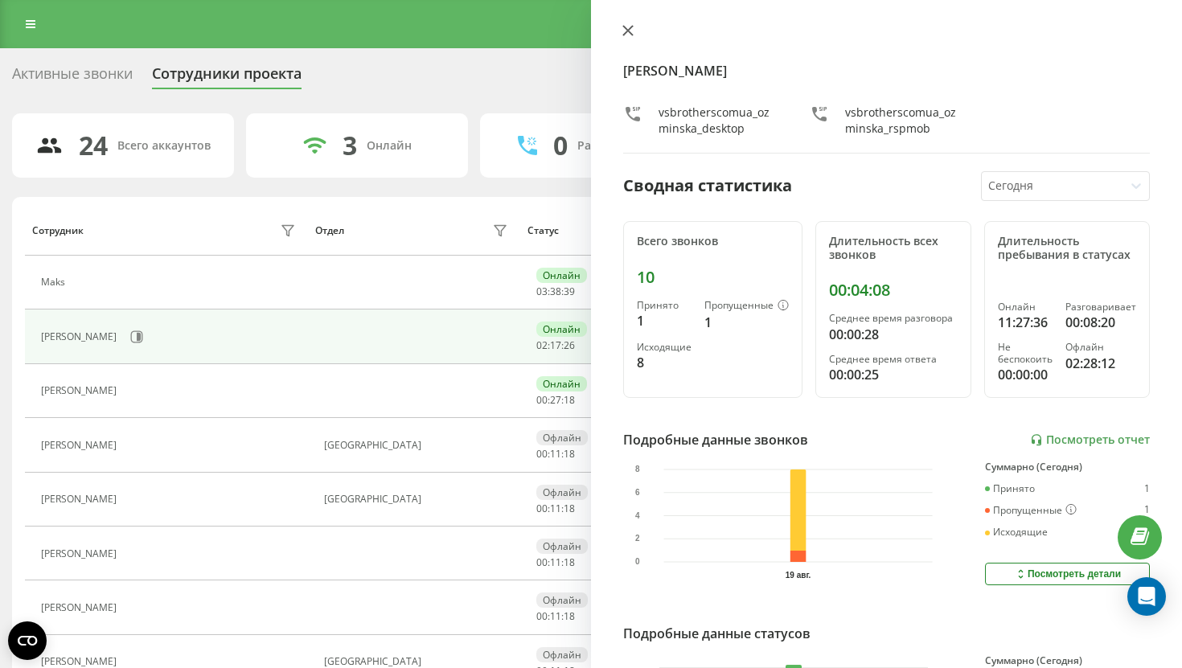
click at [626, 27] on icon at bounding box center [627, 30] width 11 height 11
